Goal: Task Accomplishment & Management: Use online tool/utility

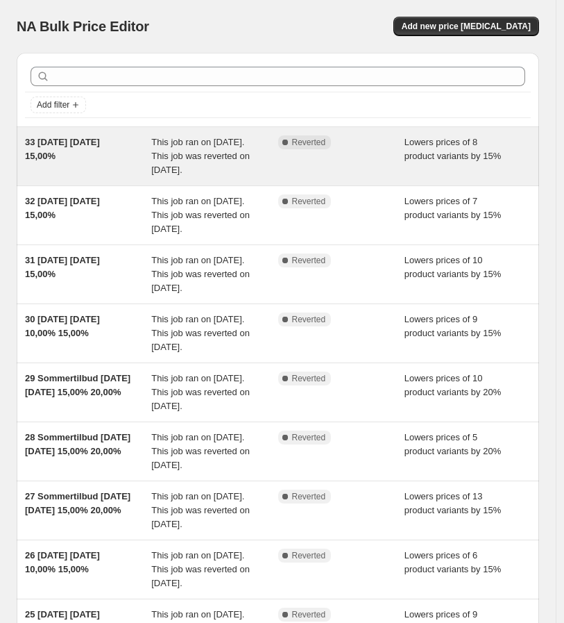
click at [398, 161] on div "Complete Reverted" at bounding box center [341, 156] width 126 height 42
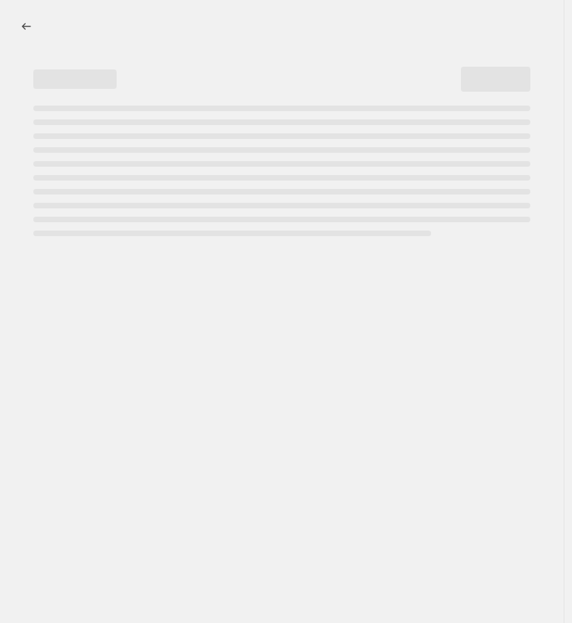
select select "percentage"
select select "collection"
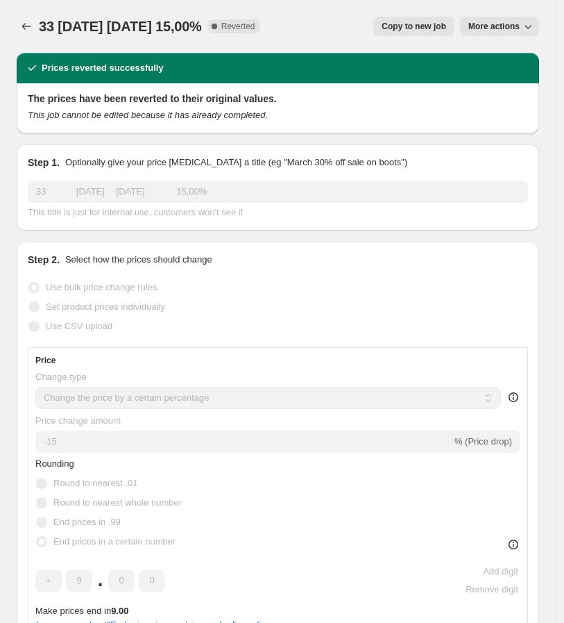
click at [428, 33] on button "Copy to new job" at bounding box center [413, 26] width 81 height 19
select select "percentage"
select select "collection"
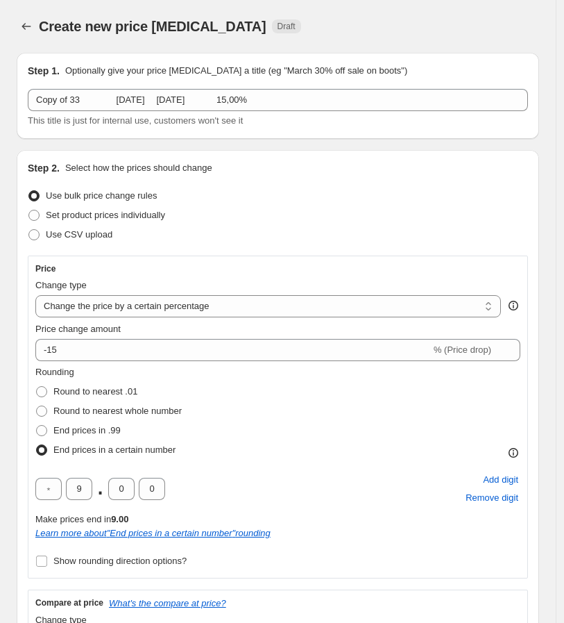
click at [149, 121] on span "This title is just for internal use, customers won't see it" at bounding box center [135, 120] width 215 height 10
click at [150, 115] on span "This title is just for internal use, customers won't see it" at bounding box center [135, 120] width 215 height 10
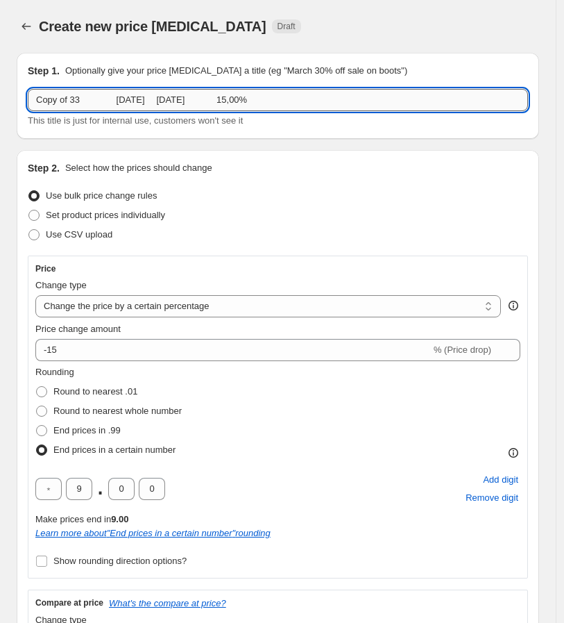
click at [158, 94] on input "Copy of 33 [DATE] [DATE] 15,00%" at bounding box center [278, 100] width 500 height 22
paste input "47+48 BLACK WEEK [DATE] [DATE] 2"
type input "47+48 BLACK WEEK [DATE] [DATE] 25,00%"
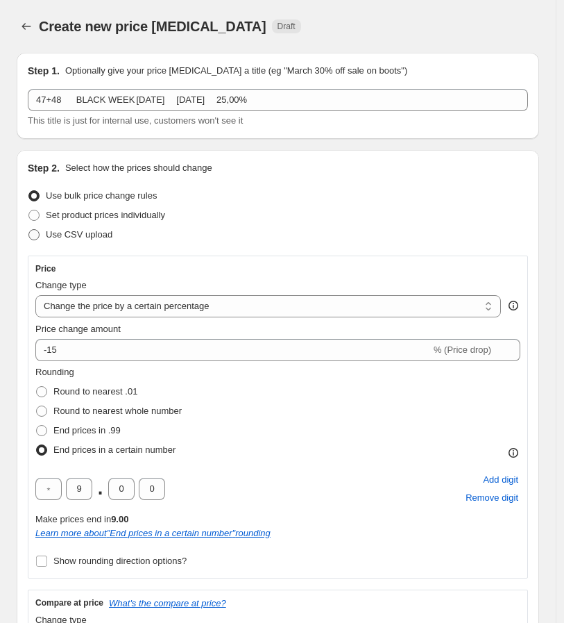
click at [82, 228] on span "Use CSV upload" at bounding box center [79, 235] width 67 height 14
click at [29, 229] on input "Use CSV upload" at bounding box center [28, 229] width 1 height 1
radio input "true"
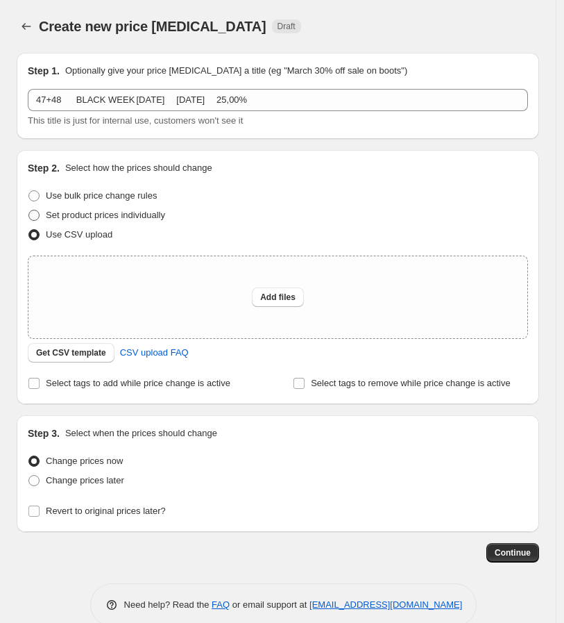
click at [104, 212] on span "Set product prices individually" at bounding box center [105, 215] width 119 height 10
click at [29, 210] on input "Set product prices individually" at bounding box center [28, 210] width 1 height 1
radio input "true"
select select "collection"
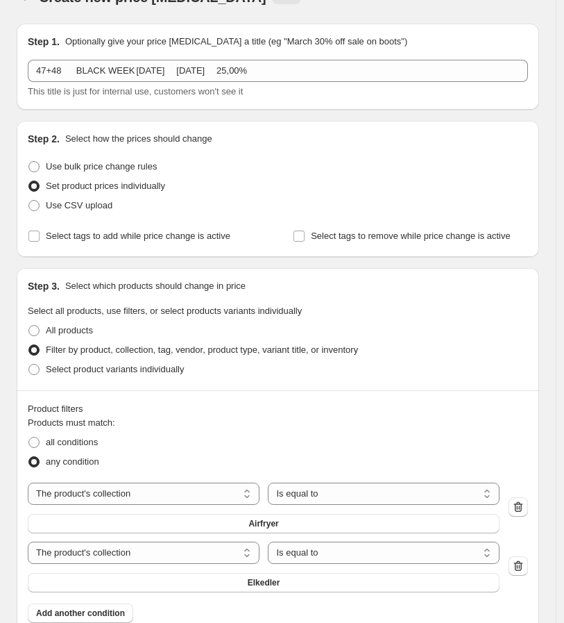
scroll to position [77, 0]
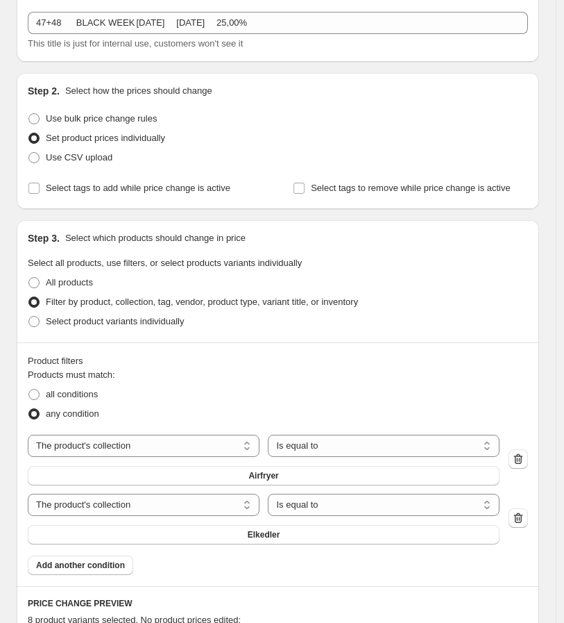
click at [87, 157] on span "Use CSV upload" at bounding box center [79, 157] width 67 height 10
click at [29, 153] on input "Use CSV upload" at bounding box center [28, 152] width 1 height 1
radio input "true"
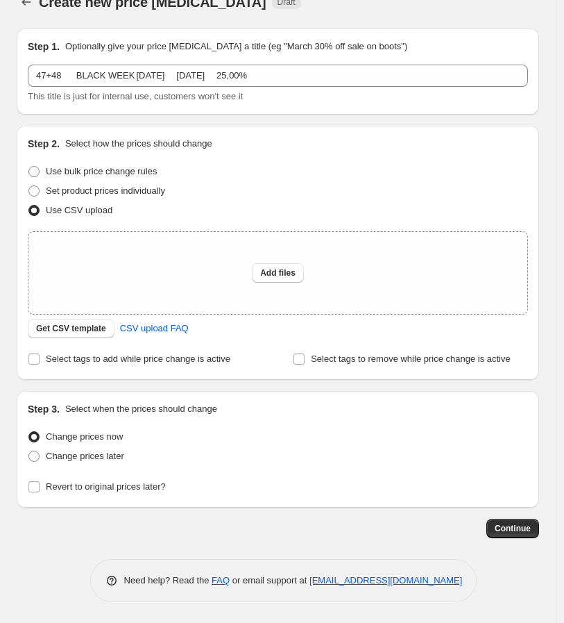
scroll to position [24, 0]
click at [68, 330] on span "Get CSV template" at bounding box center [71, 328] width 70 height 11
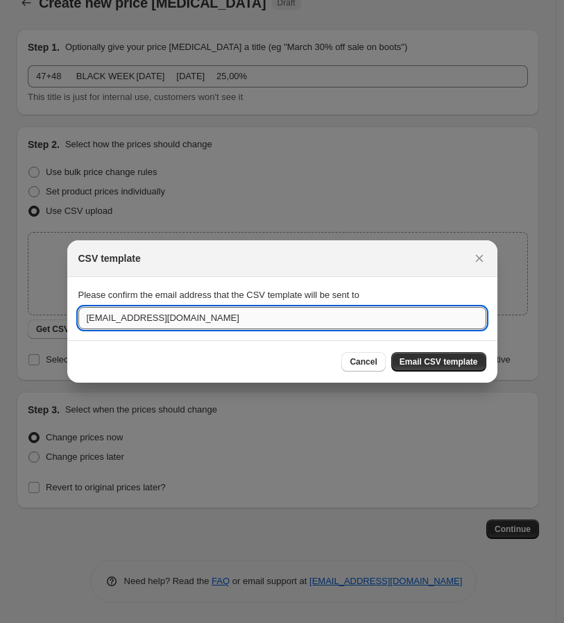
click at [183, 322] on input "[EMAIL_ADDRESS][DOMAIN_NAME]" at bounding box center [282, 318] width 408 height 22
type input "[PERSON_NAME][EMAIL_ADDRESS][DOMAIN_NAME]"
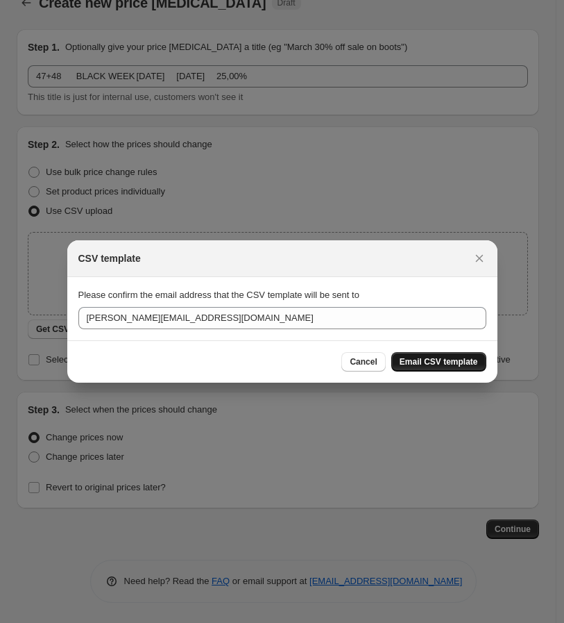
click at [441, 358] on span "Email CSV template" at bounding box center [439, 361] width 78 height 11
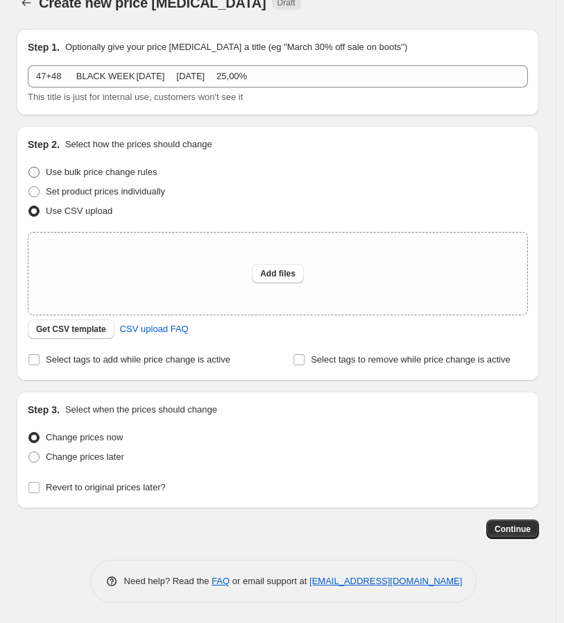
click at [71, 180] on label "Use bulk price change rules" at bounding box center [92, 171] width 129 height 19
click at [29, 167] on input "Use bulk price change rules" at bounding box center [28, 167] width 1 height 1
radio input "true"
select select "collection"
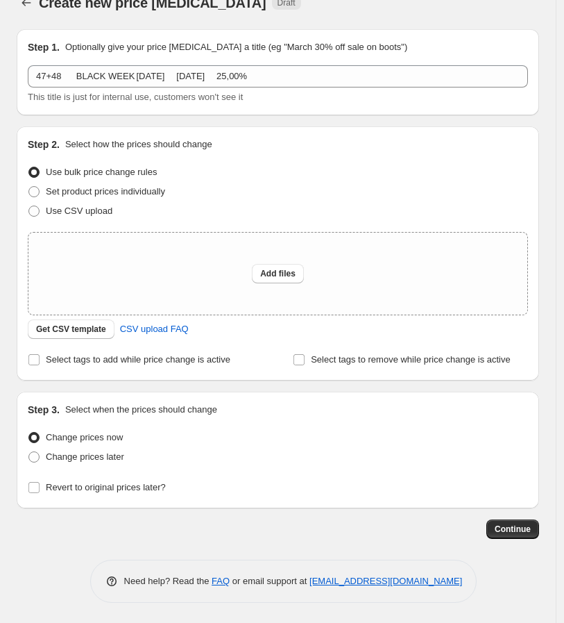
select select "percentage"
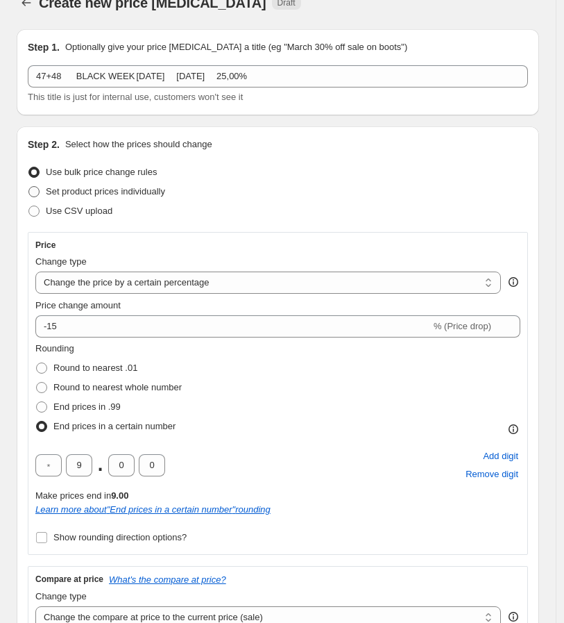
click at [121, 192] on span "Set product prices individually" at bounding box center [105, 191] width 119 height 10
click at [29, 187] on input "Set product prices individually" at bounding box center [28, 186] width 1 height 1
radio input "true"
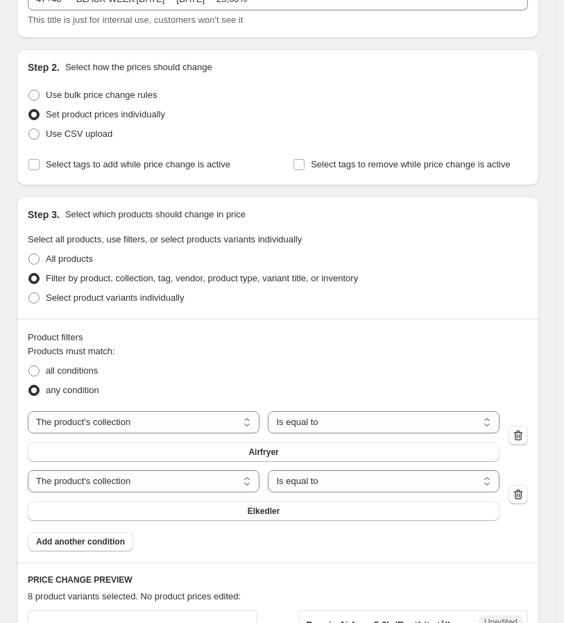
scroll to position [178, 0]
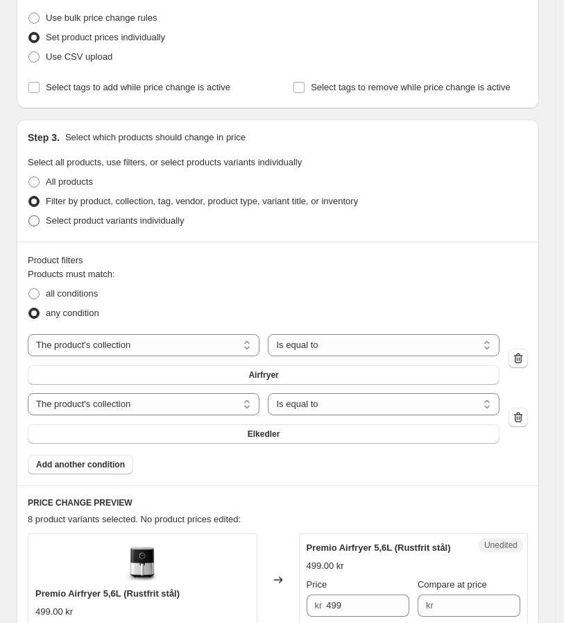
click at [81, 219] on span "Select product variants individually" at bounding box center [115, 220] width 138 height 10
click at [29, 216] on input "Select product variants individually" at bounding box center [28, 215] width 1 height 1
radio input "true"
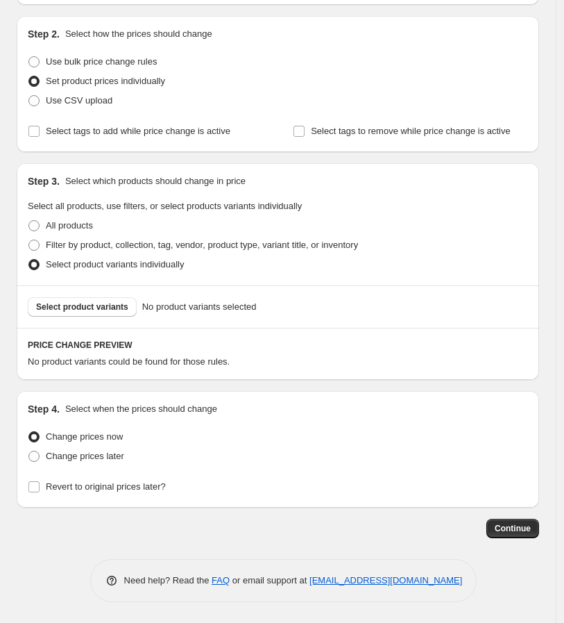
scroll to position [133, 0]
click at [76, 221] on span "All products" at bounding box center [69, 226] width 47 height 10
click at [29, 221] on input "All products" at bounding box center [28, 221] width 1 height 1
radio input "true"
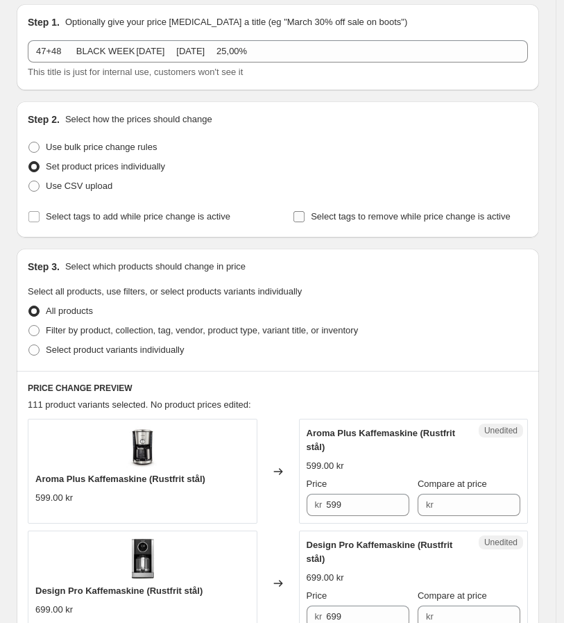
scroll to position [0, 0]
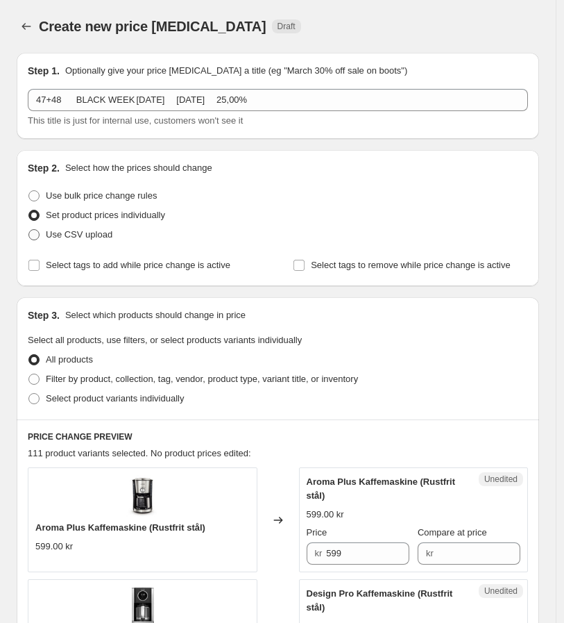
click at [83, 231] on span "Use CSV upload" at bounding box center [79, 234] width 67 height 10
click at [29, 230] on input "Use CSV upload" at bounding box center [28, 229] width 1 height 1
radio input "true"
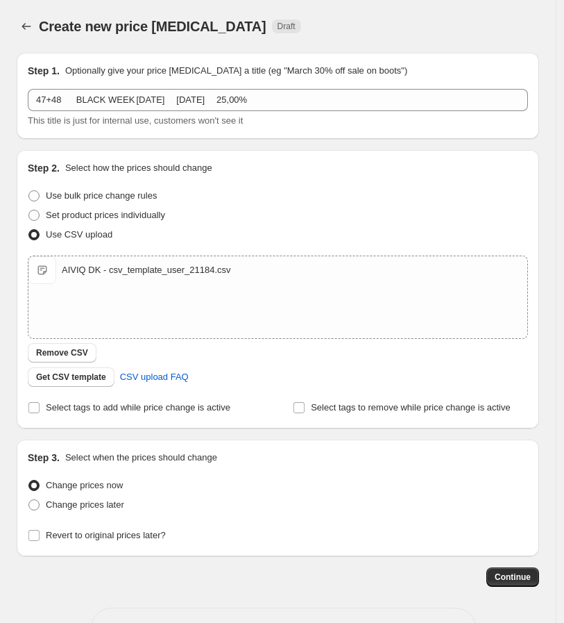
click at [83, 514] on div "Change prices now Change prices later Revert to original prices later?" at bounding box center [278, 509] width 500 height 69
click at [87, 509] on span "Change prices later" at bounding box center [85, 504] width 78 height 10
click at [29, 500] on input "Change prices later" at bounding box center [28, 499] width 1 height 1
radio input "true"
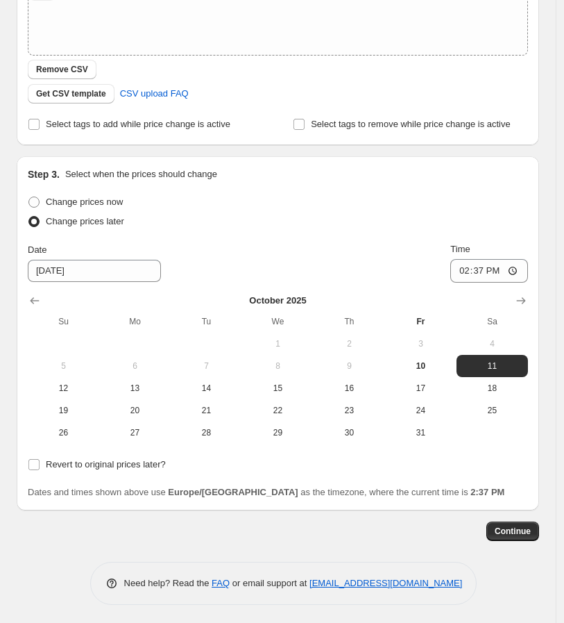
scroll to position [285, 0]
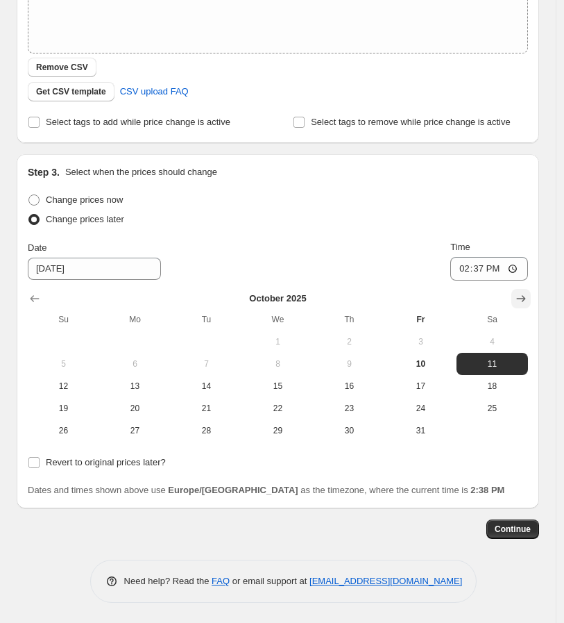
click at [526, 298] on icon "Show next month, November 2025" at bounding box center [521, 298] width 9 height 7
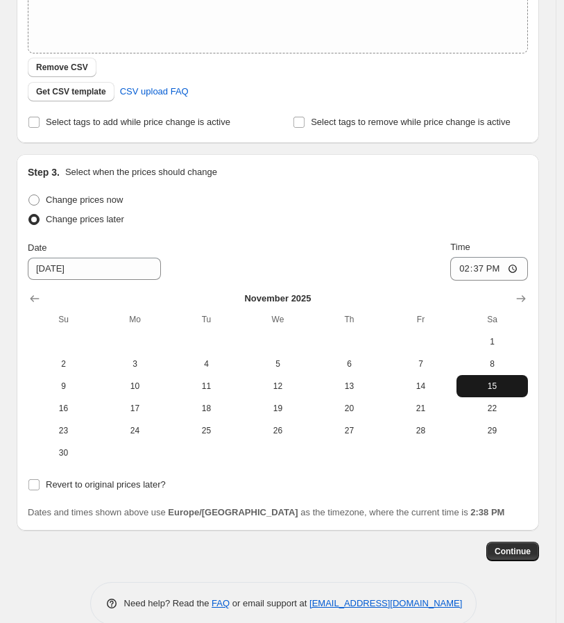
click at [482, 389] on span "15" at bounding box center [492, 385] width 60 height 11
type input "[DATE]"
click at [473, 269] on input "14:37" at bounding box center [490, 269] width 78 height 24
type input "22:37"
click at [473, 264] on input "22:37" at bounding box center [490, 269] width 78 height 24
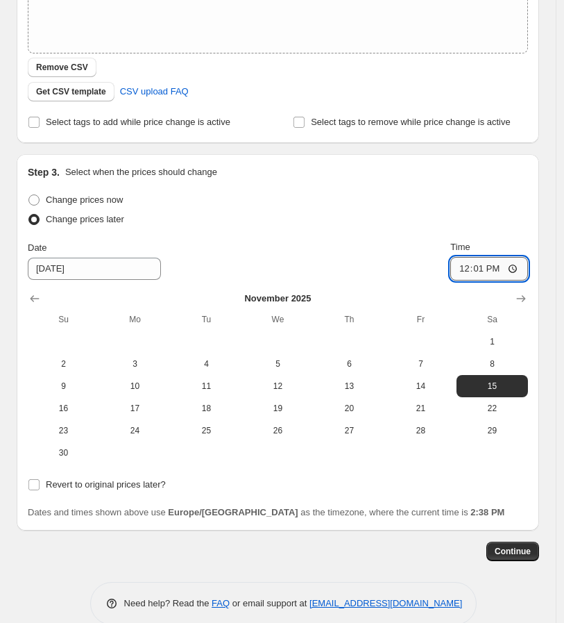
type input "00:01"
click at [111, 485] on span "Revert to original prices later?" at bounding box center [106, 484] width 120 height 10
click at [40, 485] on input "Revert to original prices later?" at bounding box center [33, 484] width 11 height 11
checkbox input "true"
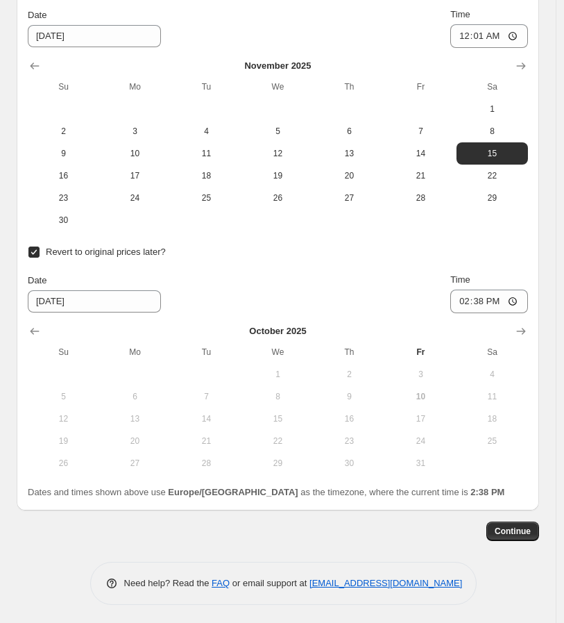
scroll to position [519, 0]
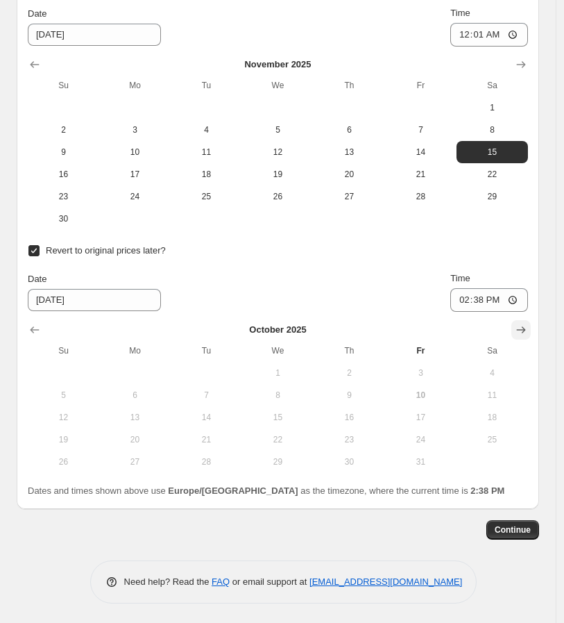
click at [528, 328] on icon "Show next month, November 2025" at bounding box center [521, 330] width 14 height 14
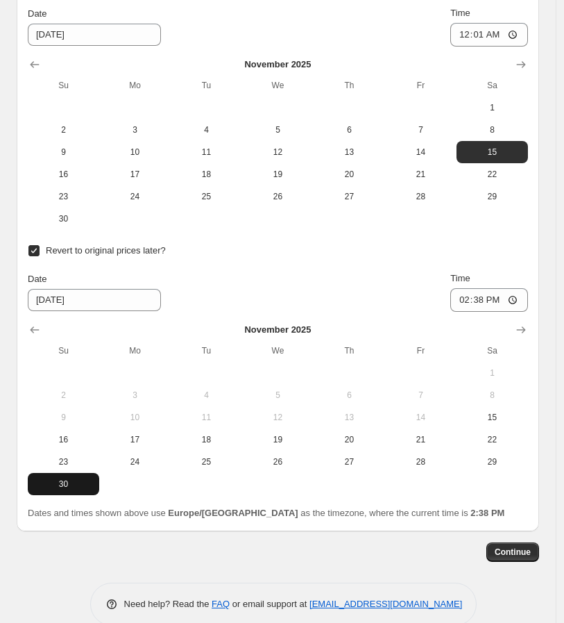
click at [71, 481] on span "30" at bounding box center [63, 483] width 60 height 11
type input "[DATE]"
click at [469, 303] on input "14:38" at bounding box center [490, 300] width 78 height 24
type input "23:59"
click at [312, 271] on div "Date [DATE] Time 23:59" at bounding box center [278, 291] width 500 height 40
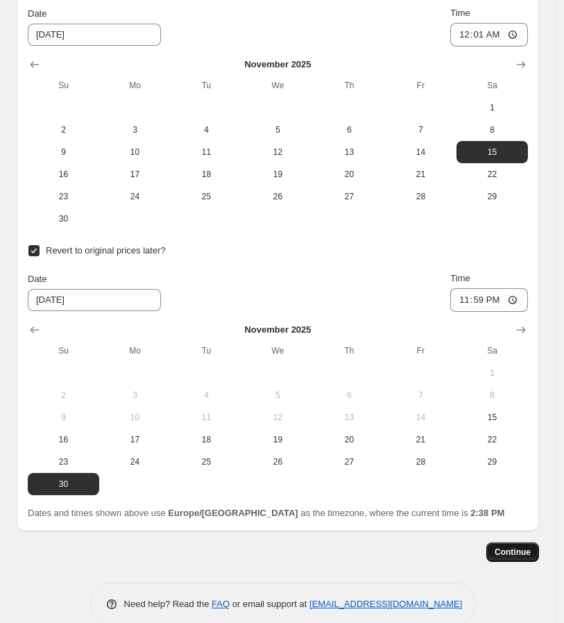
click at [516, 549] on span "Continue" at bounding box center [513, 551] width 36 height 11
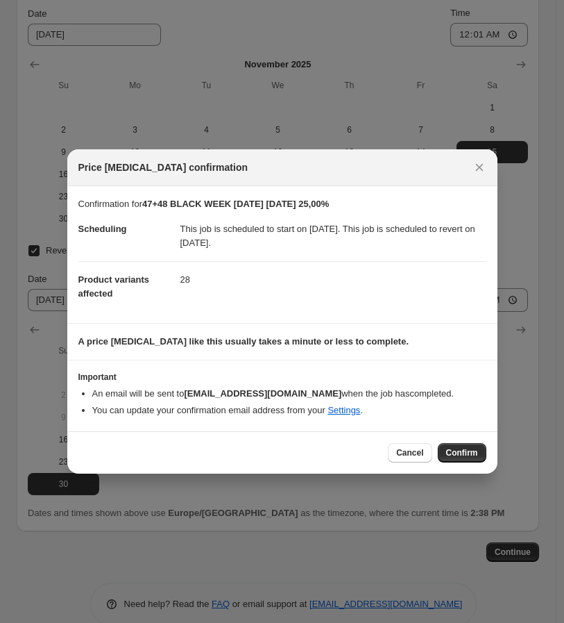
click at [412, 451] on span "Cancel" at bounding box center [409, 452] width 27 height 11
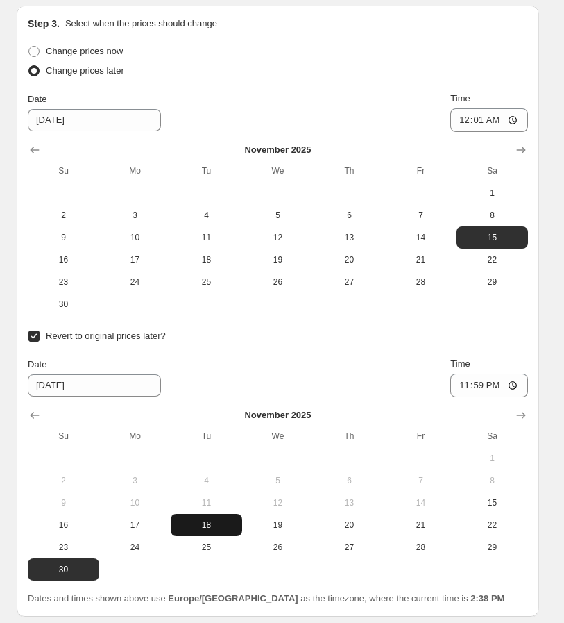
scroll to position [541, 0]
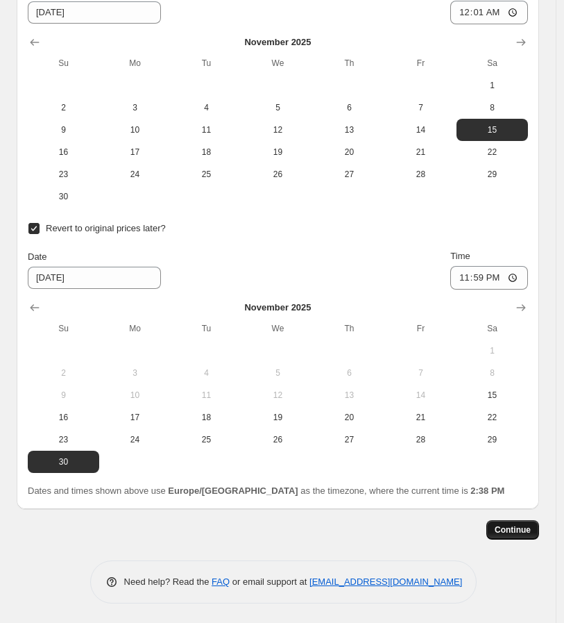
click at [530, 532] on span "Continue" at bounding box center [513, 529] width 36 height 11
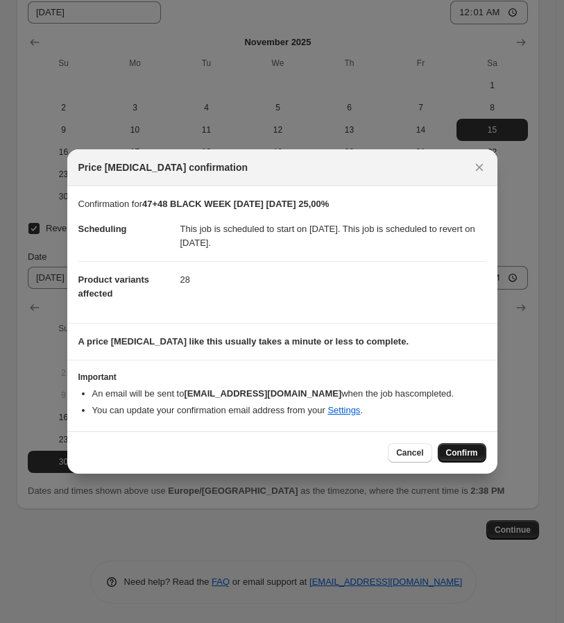
click at [466, 457] on span "Confirm" at bounding box center [462, 452] width 32 height 11
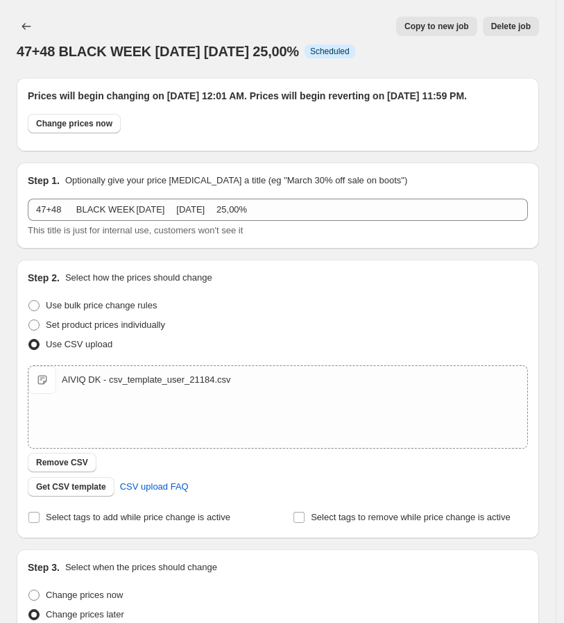
click at [515, 23] on span "Delete job" at bounding box center [511, 26] width 40 height 11
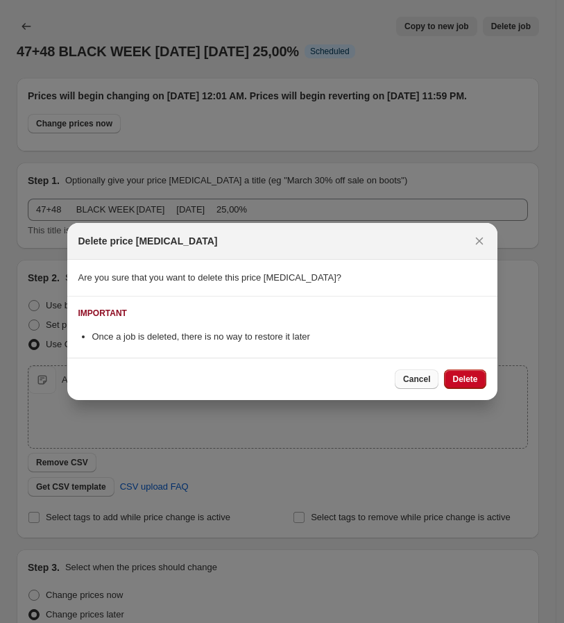
click at [419, 382] on span "Cancel" at bounding box center [416, 378] width 27 height 11
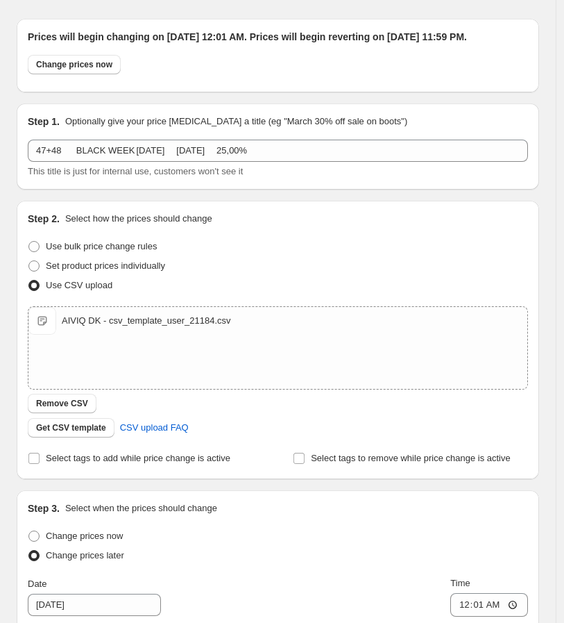
scroll to position [154, 0]
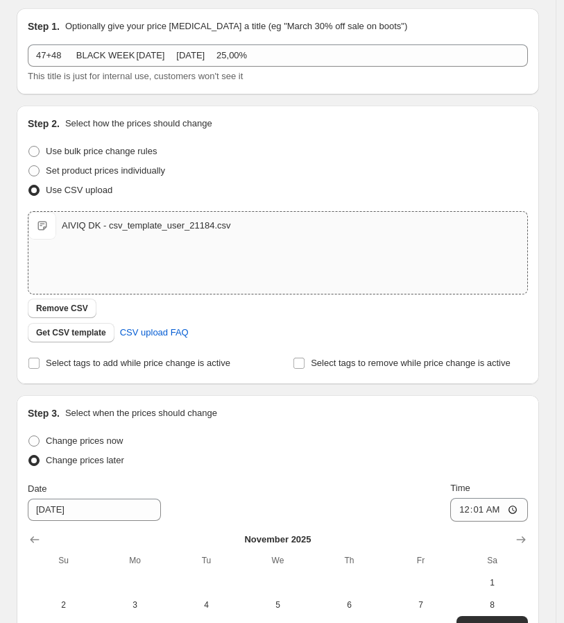
click at [72, 233] on div "AIVIQ DK - csv_template_user_21184.csv" at bounding box center [146, 226] width 169 height 14
click at [62, 314] on button "Remove CSV" at bounding box center [62, 307] width 69 height 19
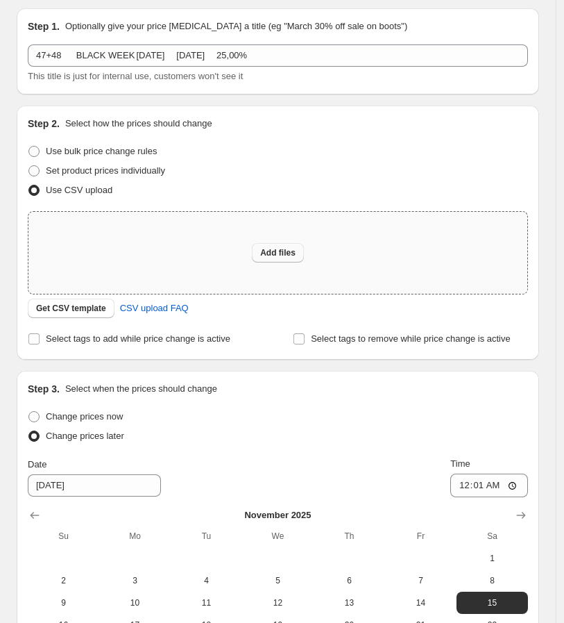
click at [269, 258] on span "Add files" at bounding box center [277, 252] width 35 height 11
type input "C:\fakepath\AIVIQ DK - csv_template_user_21184 (1).csv"
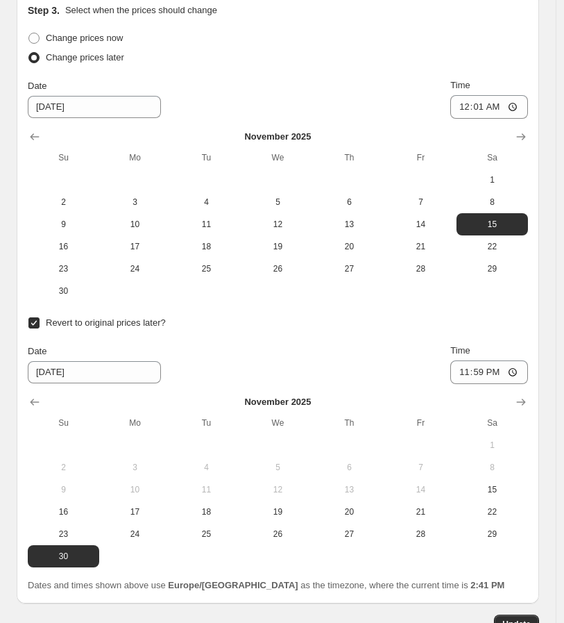
scroll to position [665, 0]
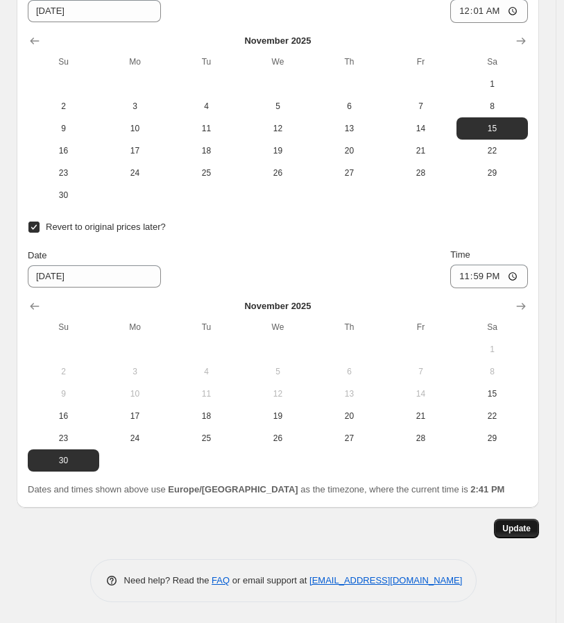
click at [528, 535] on button "Update" at bounding box center [516, 528] width 45 height 19
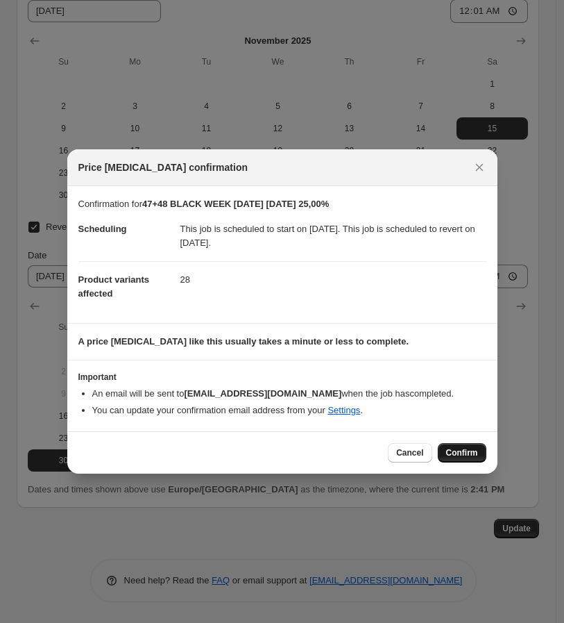
click at [448, 455] on span "Confirm" at bounding box center [462, 452] width 32 height 11
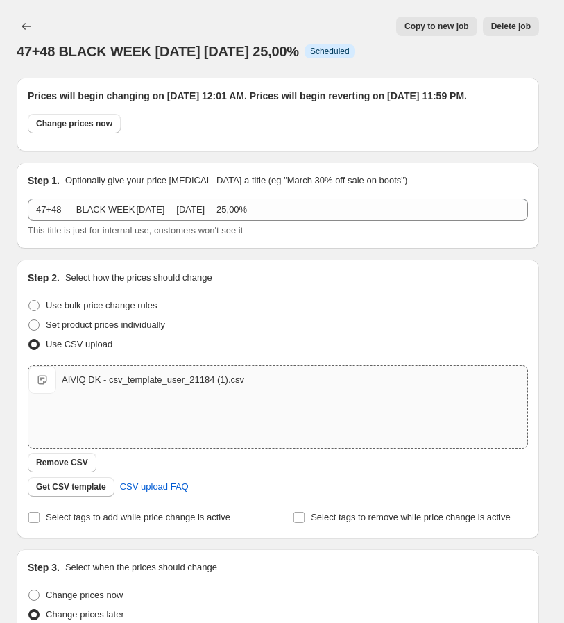
click at [430, 30] on span "Copy to new job" at bounding box center [437, 26] width 65 height 11
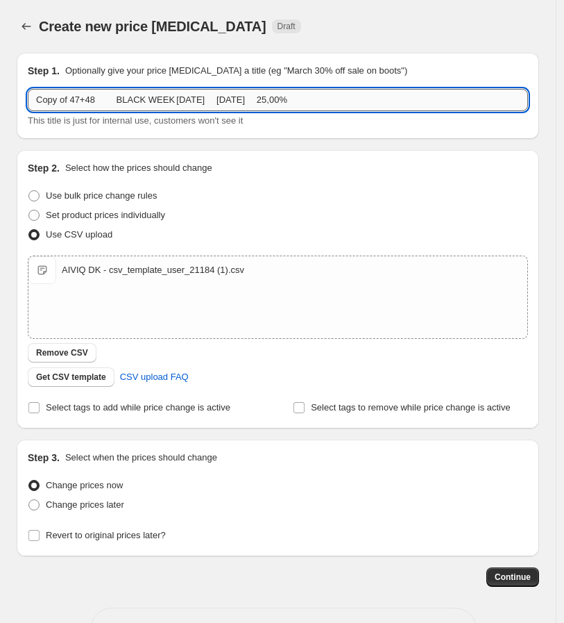
click at [179, 96] on input "Copy of 47+48 BLACK WEEK [DATE] [DATE] 25,00%" at bounding box center [278, 100] width 500 height 22
paste input "49 [DATE][DATE] [DATE] 1"
drag, startPoint x: 262, startPoint y: 99, endPoint x: 251, endPoint y: 101, distance: 10.6
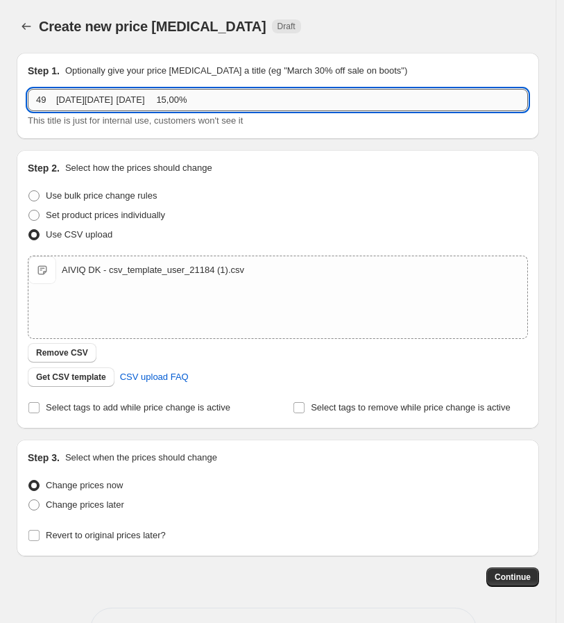
click at [251, 101] on input "49 [DATE][DATE] [DATE] 15,00%" at bounding box center [278, 100] width 500 height 22
type input "49 [DATE][DATE] [DATE] 20,00%"
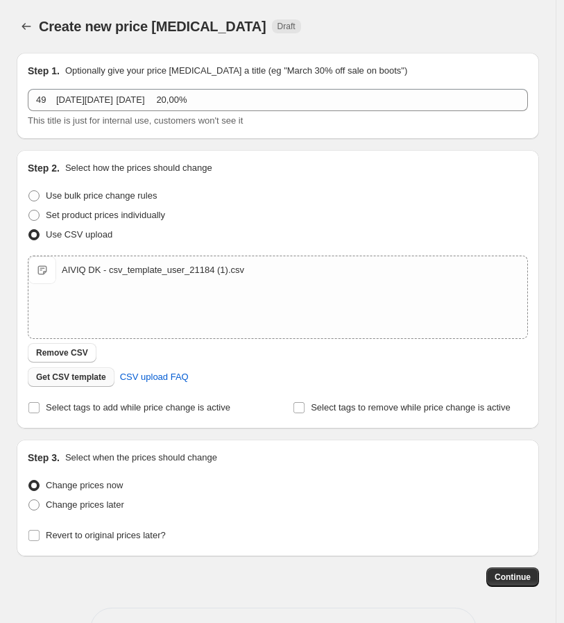
click at [74, 353] on span "Remove CSV" at bounding box center [62, 352] width 52 height 11
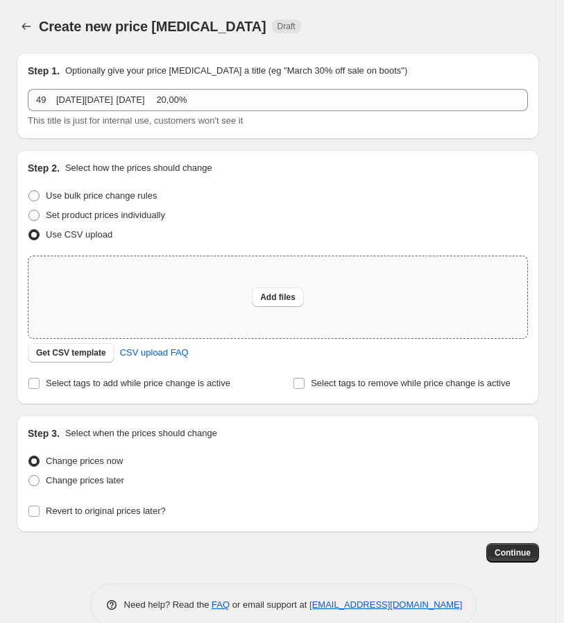
click at [242, 298] on div "Add files" at bounding box center [277, 297] width 499 height 82
type input "C:\fakepath\AIVIQ DK - csv_template_user_21184 (4).csv"
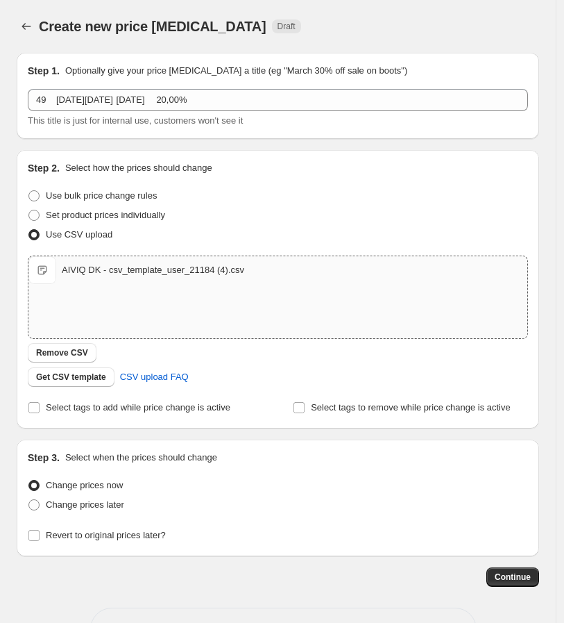
drag, startPoint x: 109, startPoint y: 508, endPoint x: 473, endPoint y: 446, distance: 369.6
click at [109, 508] on span "Change prices later" at bounding box center [85, 504] width 78 height 10
click at [29, 500] on input "Change prices later" at bounding box center [28, 499] width 1 height 1
radio input "true"
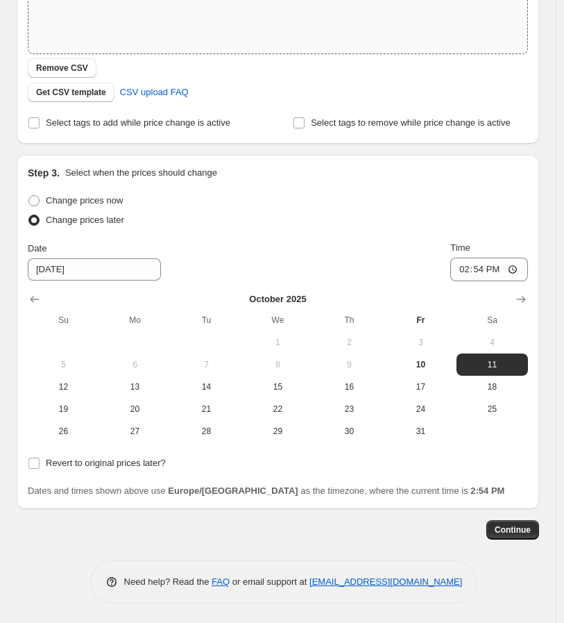
scroll to position [285, 0]
click at [71, 462] on span "Revert to original prices later?" at bounding box center [106, 462] width 120 height 10
click at [40, 462] on input "Revert to original prices later?" at bounding box center [33, 462] width 11 height 11
checkbox input "true"
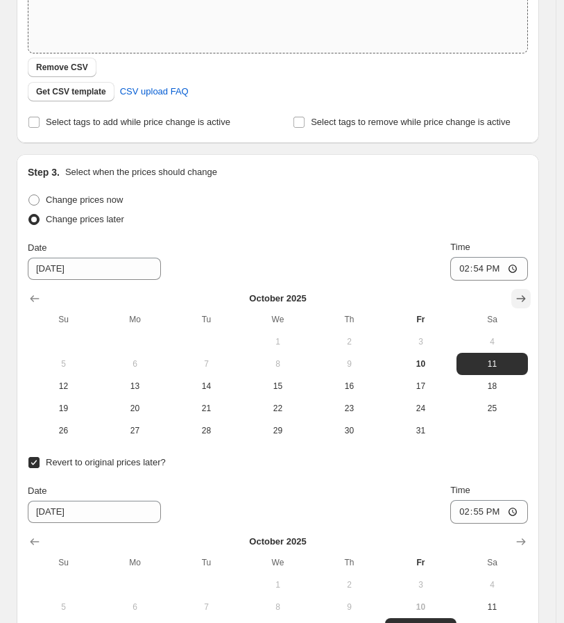
click at [526, 298] on icon "Show next month, November 2025" at bounding box center [521, 298] width 9 height 7
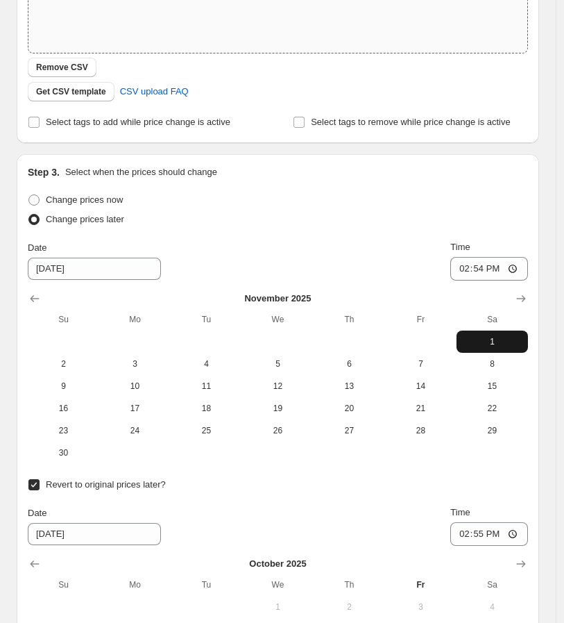
click at [481, 342] on span "1" at bounding box center [492, 341] width 60 height 11
type input "[DATE]"
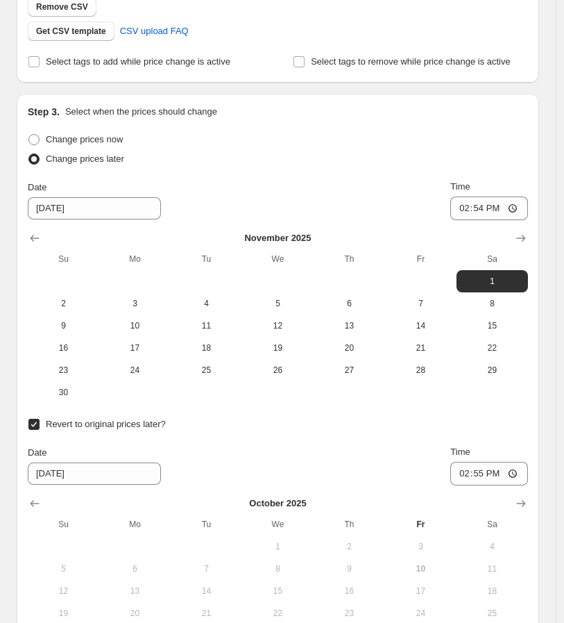
scroll to position [516, 0]
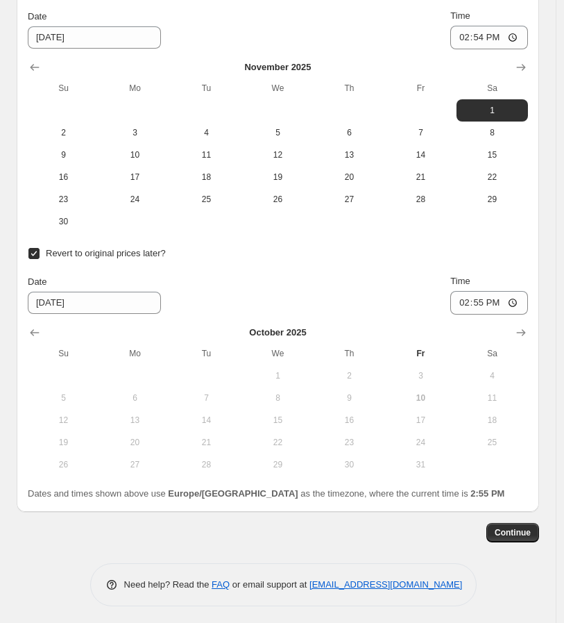
drag, startPoint x: 532, startPoint y: 333, endPoint x: 475, endPoint y: 350, distance: 59.3
click at [528, 333] on icon "Show next month, November 2025" at bounding box center [521, 333] width 14 height 14
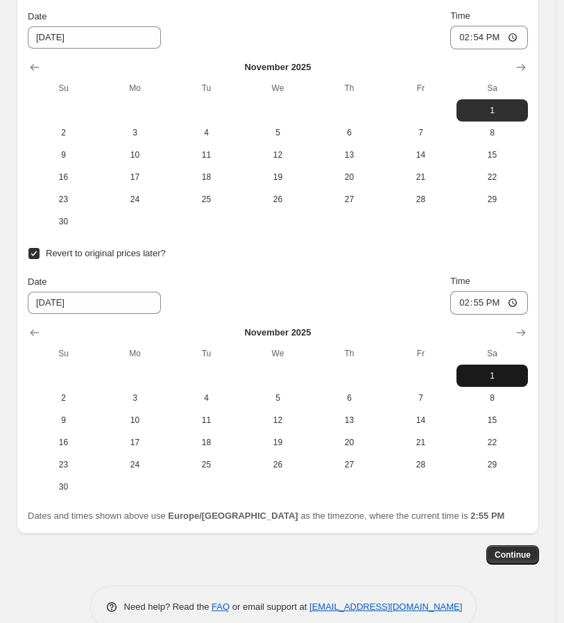
click at [501, 380] on button "1" at bounding box center [492, 375] width 71 height 22
type input "[DATE]"
click at [469, 44] on input "14:54" at bounding box center [490, 38] width 78 height 24
type input "00:01"
click at [466, 299] on input "14:55" at bounding box center [490, 303] width 78 height 24
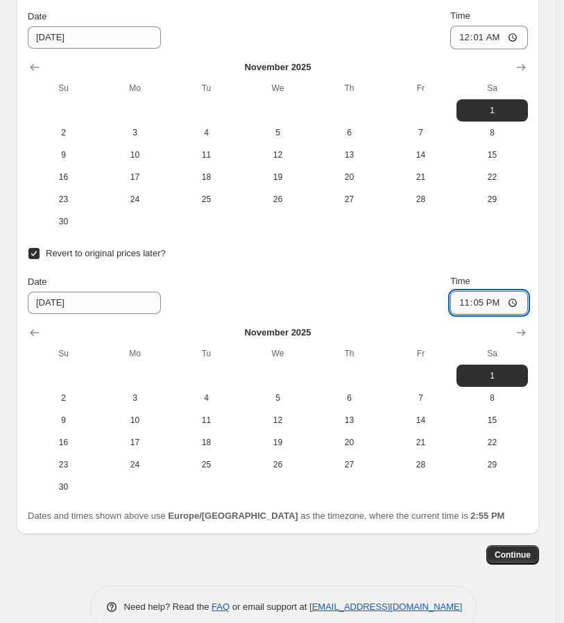
type input "23:59"
click at [467, 250] on div "Revert to original prices later?" at bounding box center [278, 253] width 500 height 19
click at [514, 554] on span "Continue" at bounding box center [513, 554] width 36 height 11
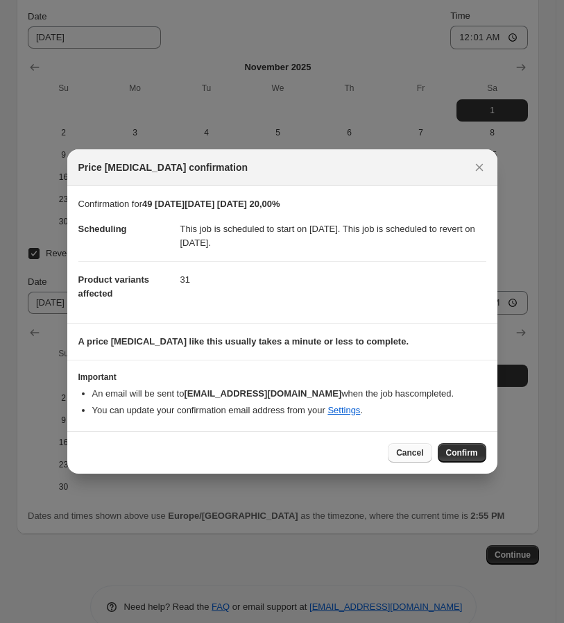
click at [423, 455] on span "Cancel" at bounding box center [409, 452] width 27 height 11
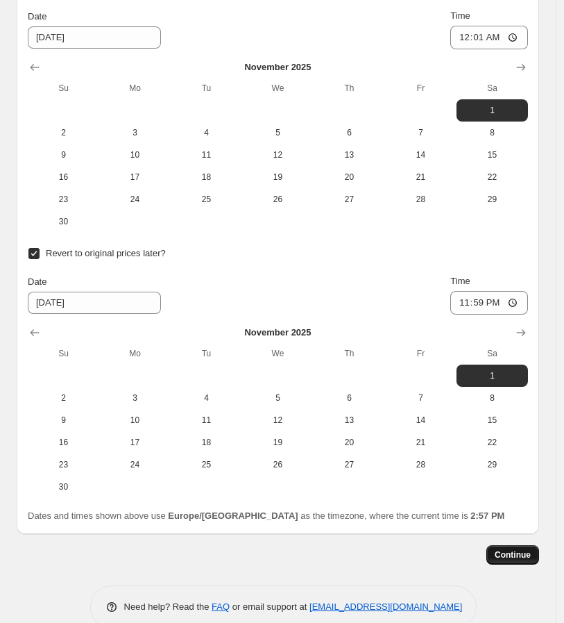
click at [515, 557] on span "Continue" at bounding box center [513, 554] width 36 height 11
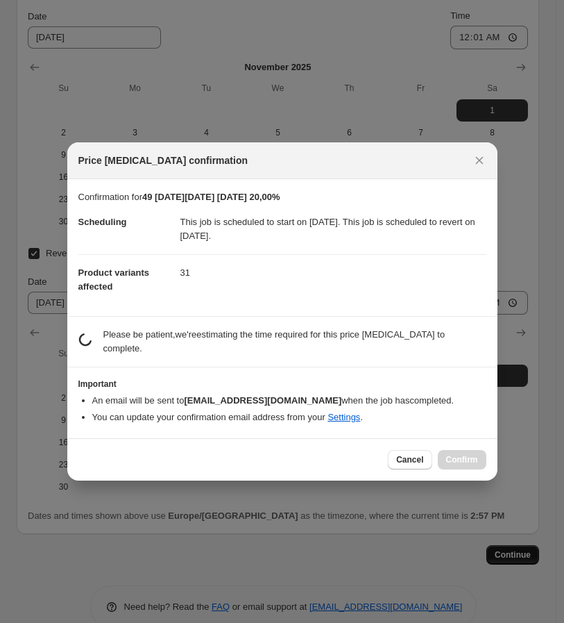
scroll to position [0, 0]
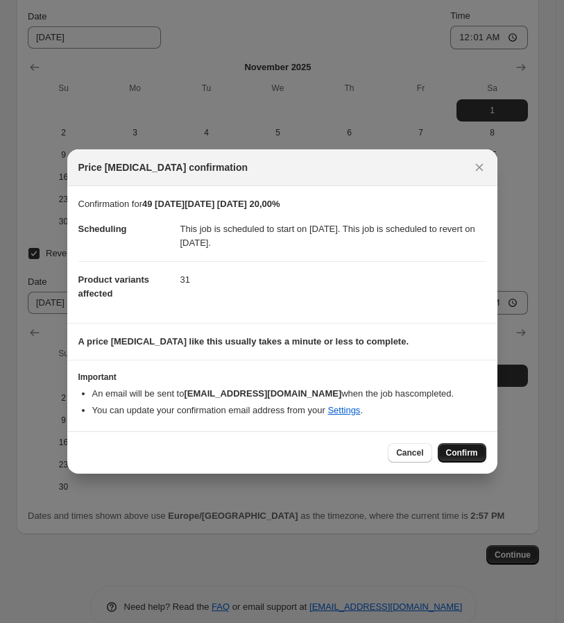
click at [456, 445] on button "Confirm" at bounding box center [462, 452] width 49 height 19
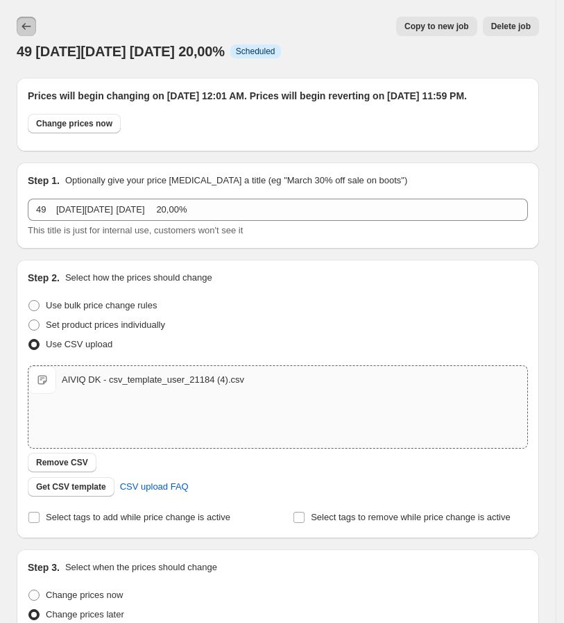
click at [24, 30] on icon "Price change jobs" at bounding box center [26, 26] width 14 height 14
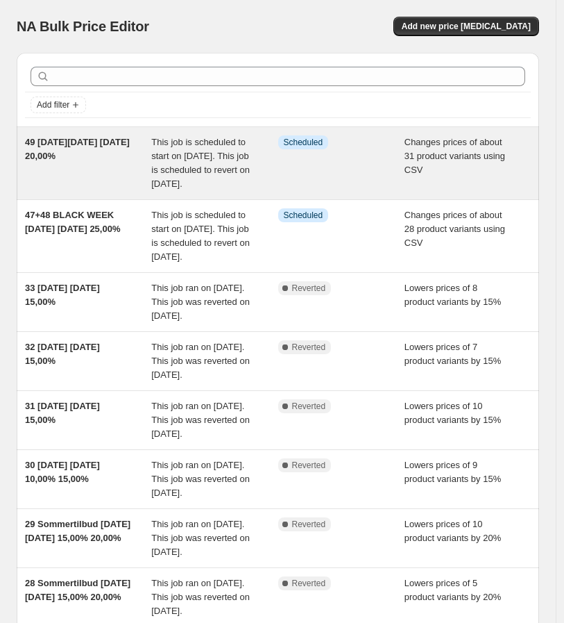
click at [131, 179] on div "49 [DATE][DATE] [DATE] 20,00%" at bounding box center [88, 163] width 126 height 56
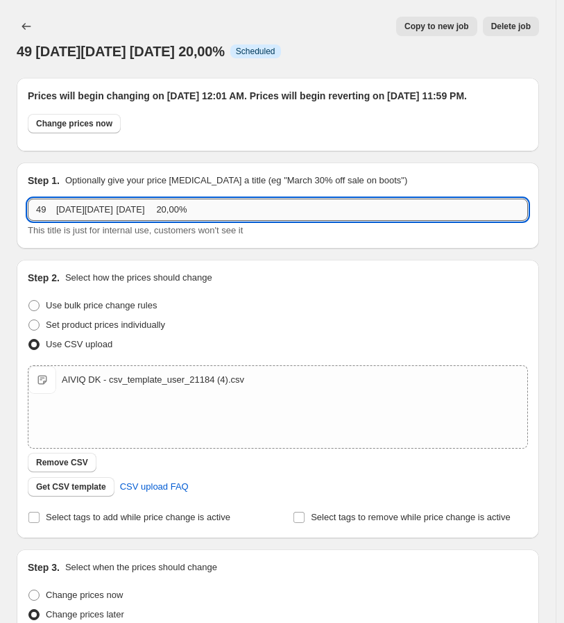
click at [56, 221] on input "49 [DATE][DATE] [DATE] 20,00%" at bounding box center [278, 210] width 500 height 22
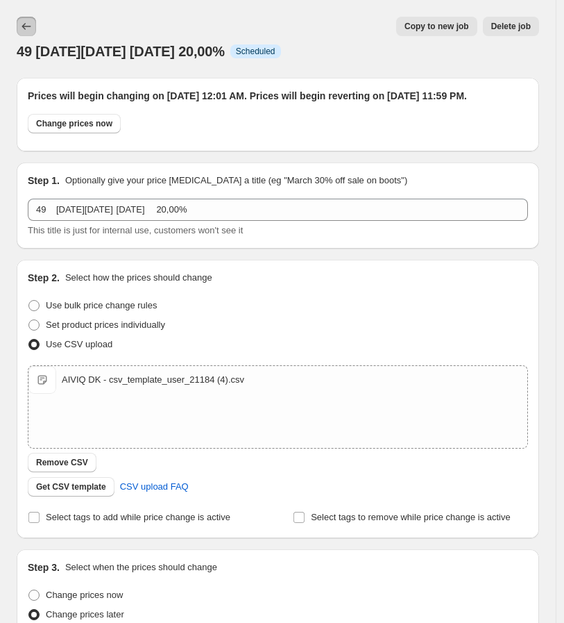
click at [24, 29] on icon "Price change jobs" at bounding box center [26, 26] width 14 height 14
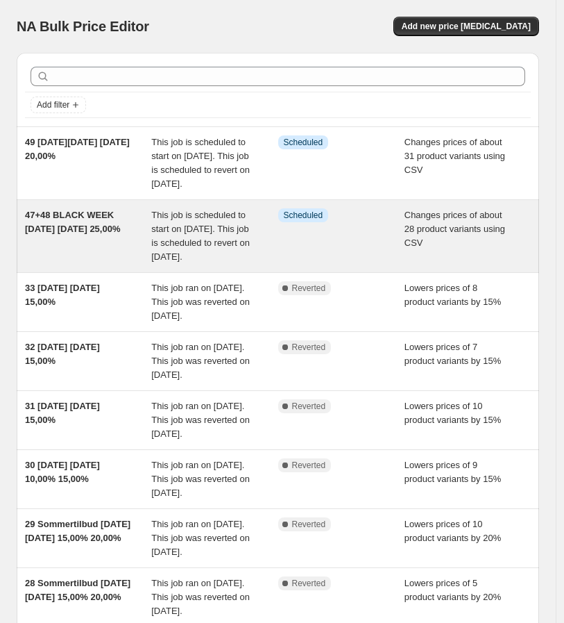
click at [171, 255] on span "This job is scheduled to start on [DATE]. This job is scheduled to revert on [D…" at bounding box center [200, 236] width 99 height 52
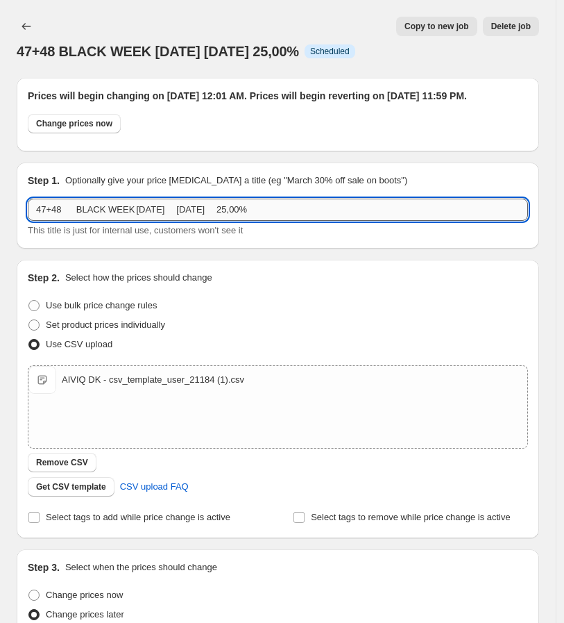
click at [196, 221] on input "47+48 BLACK WEEK [DATE] [DATE] 25,00%" at bounding box center [278, 210] width 500 height 22
click at [84, 469] on button "Remove CSV" at bounding box center [62, 462] width 69 height 19
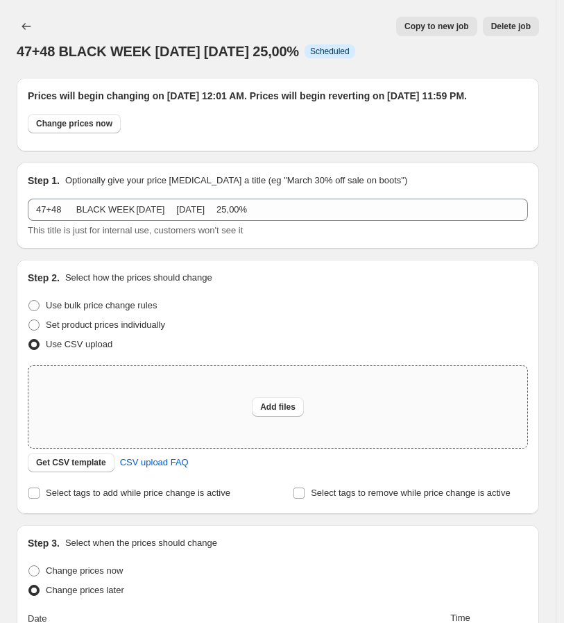
click at [185, 420] on div "Add files" at bounding box center [277, 407] width 499 height 82
type input "C:\fakepath\AIVIQ DK - csv_template_user_21184 (5).csv"
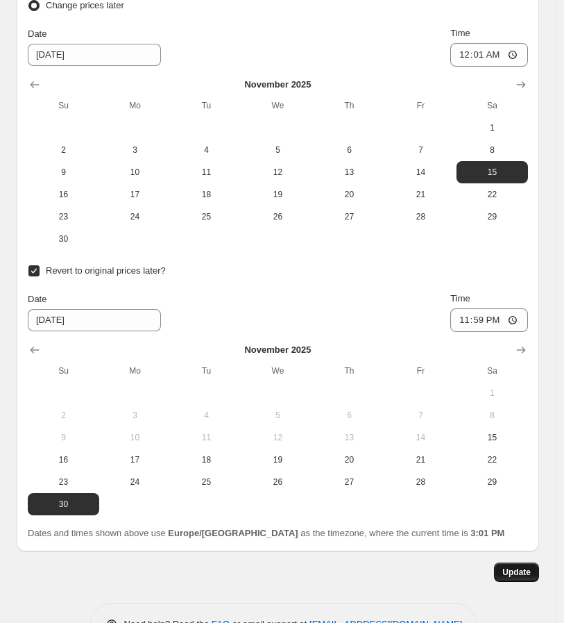
scroll to position [665, 0]
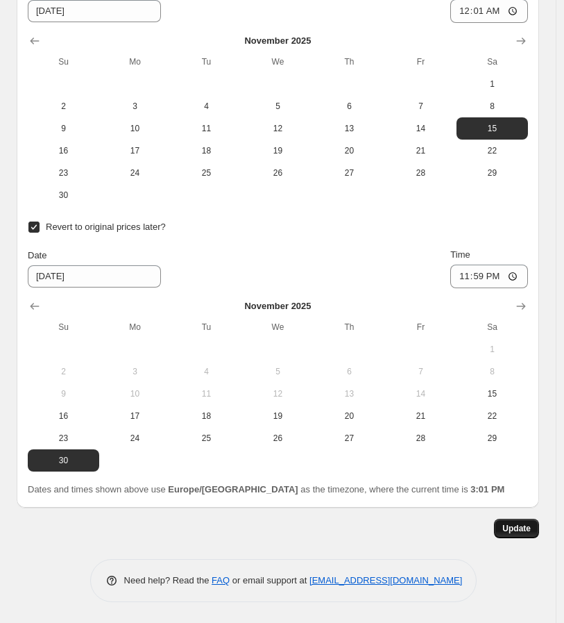
click at [525, 530] on span "Update" at bounding box center [517, 528] width 28 height 11
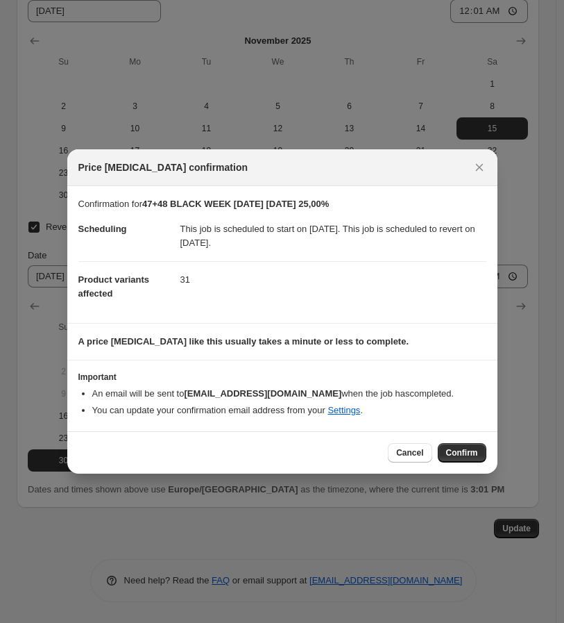
click at [460, 453] on span "Confirm" at bounding box center [462, 452] width 32 height 11
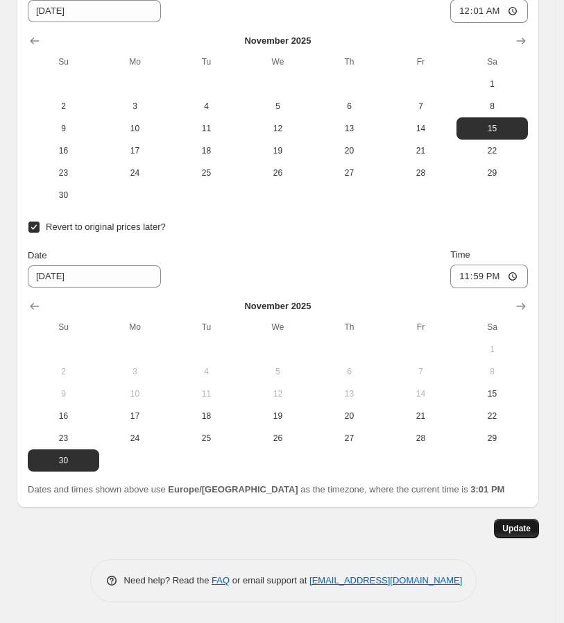
click at [523, 531] on span "Update" at bounding box center [517, 528] width 28 height 11
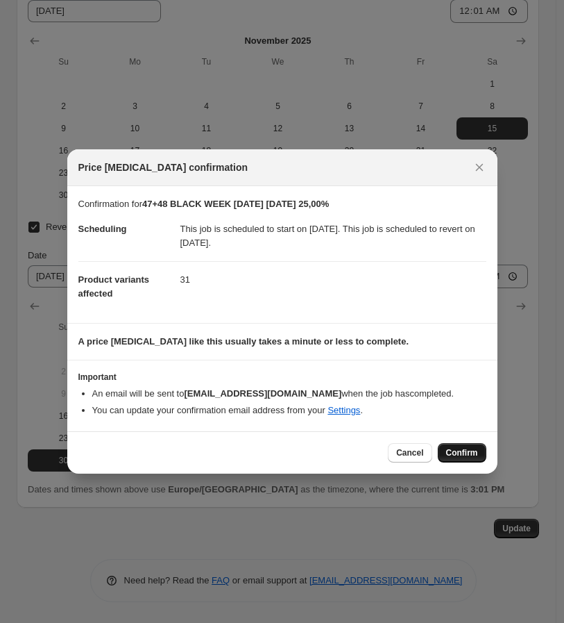
click at [454, 451] on span "Confirm" at bounding box center [462, 452] width 32 height 11
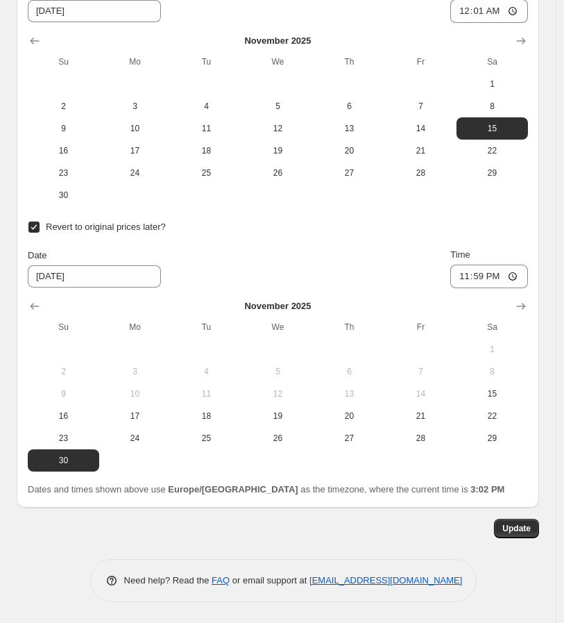
scroll to position [588, 0]
